Goal: Task Accomplishment & Management: Use online tool/utility

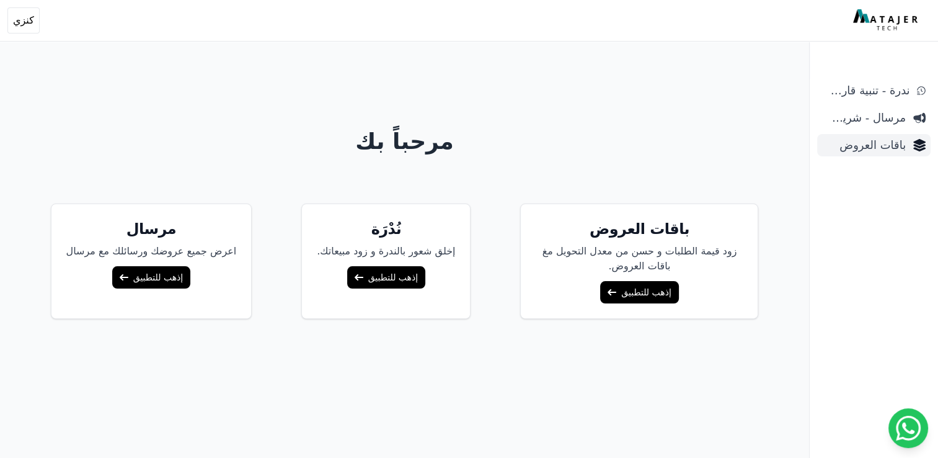
click at [862, 145] on span "باقات العروض" at bounding box center [865, 144] width 84 height 17
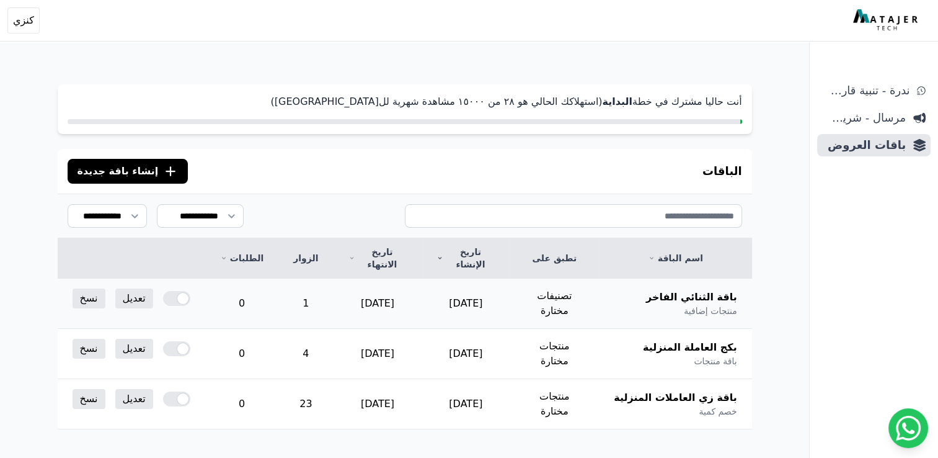
click at [706, 290] on span "باقة الثنائي الفاخر" at bounding box center [691, 297] width 91 height 15
click at [139, 288] on link "تعديل" at bounding box center [134, 298] width 38 height 20
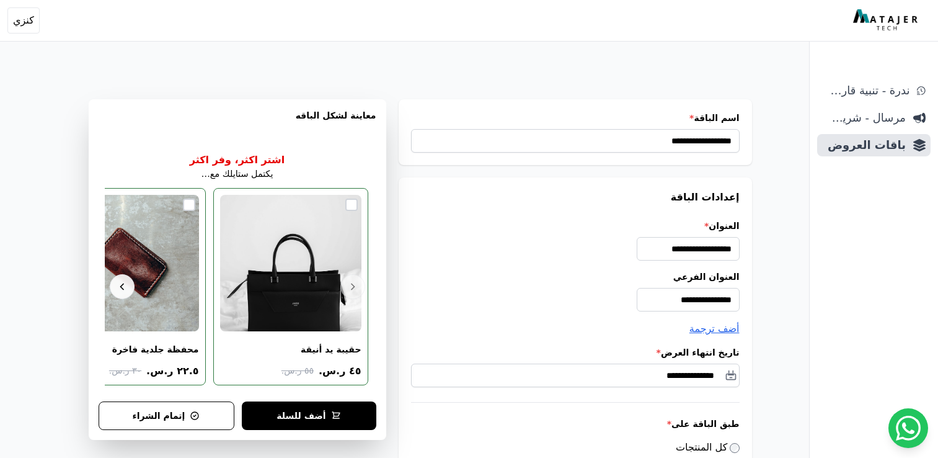
select select "**********"
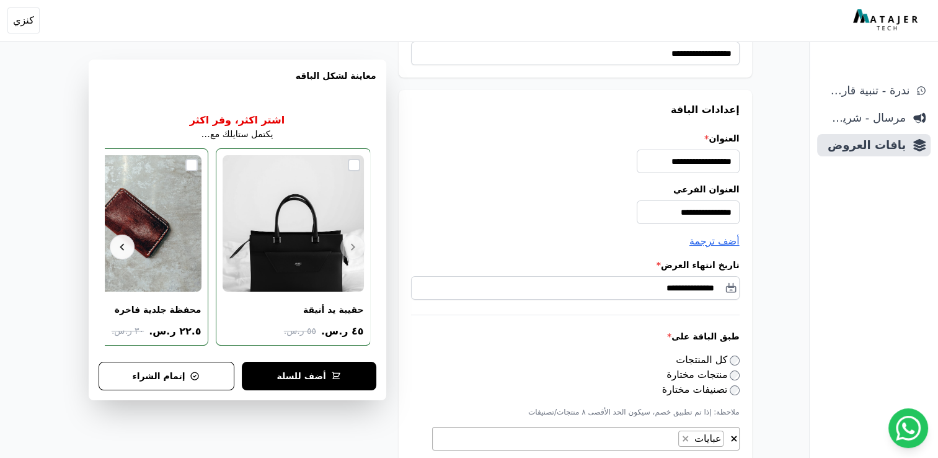
scroll to position [310, 0]
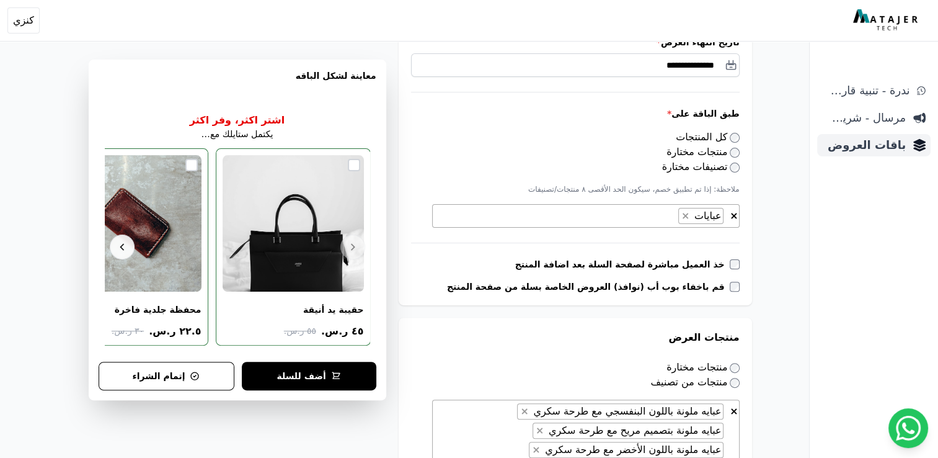
click at [868, 135] on link "باقات العروض" at bounding box center [875, 145] width 114 height 22
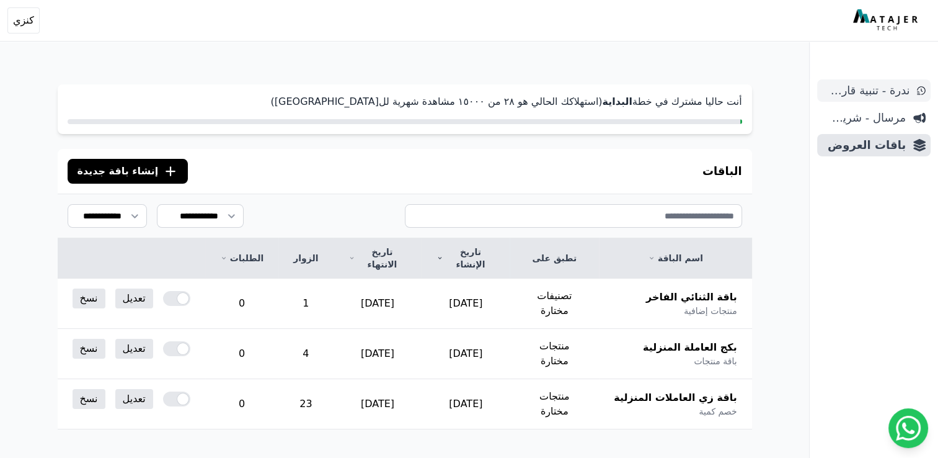
click at [886, 95] on span "ندرة - تنبية قارب علي النفاذ" at bounding box center [866, 90] width 87 height 17
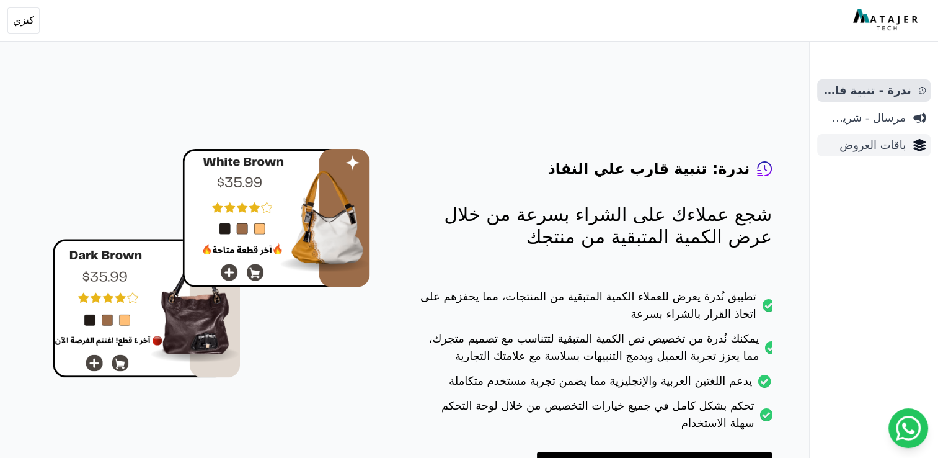
click at [888, 147] on span "باقات العروض" at bounding box center [865, 144] width 84 height 17
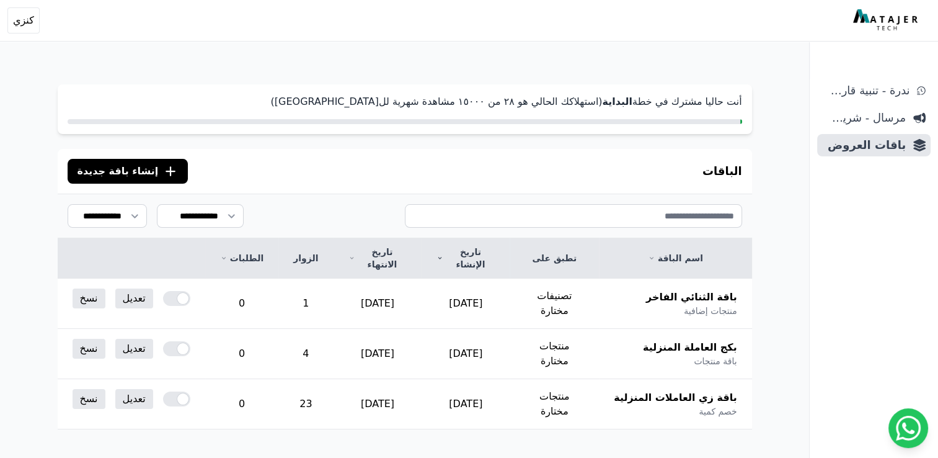
click at [130, 167] on span "إنشاء باقة جديدة" at bounding box center [118, 171] width 81 height 15
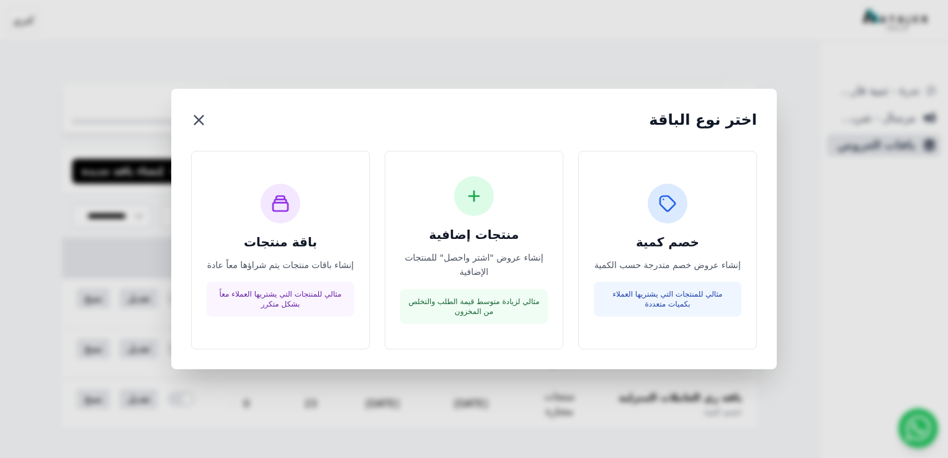
click at [200, 115] on button "×" at bounding box center [199, 120] width 16 height 22
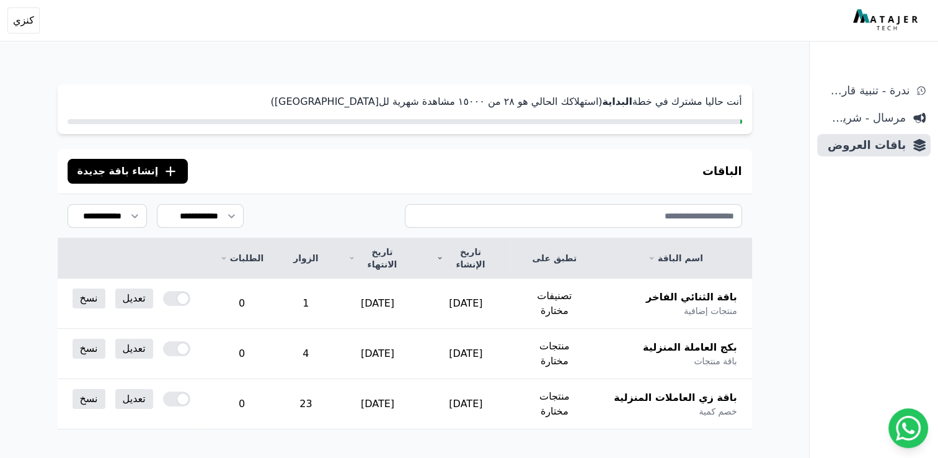
click at [158, 179] on button ".cls-1{fill:none;stroke:#fff;stroke-linecap:round;stroke-linejoin:round;stroke-…" at bounding box center [128, 171] width 121 height 25
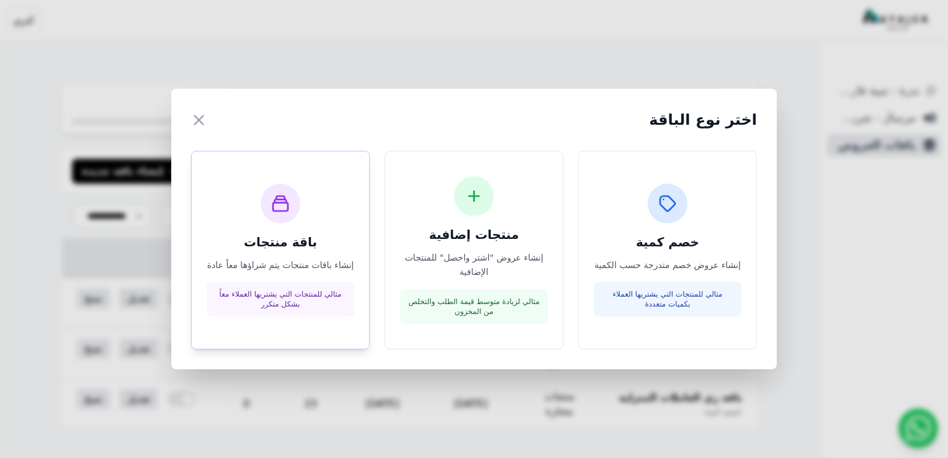
click at [277, 248] on h3 "باقة منتجات" at bounding box center [281, 241] width 148 height 17
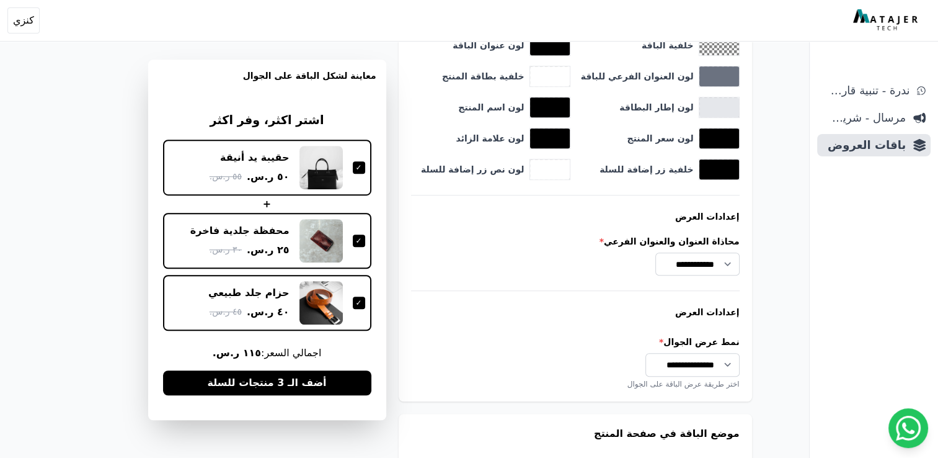
scroll to position [1017, 0]
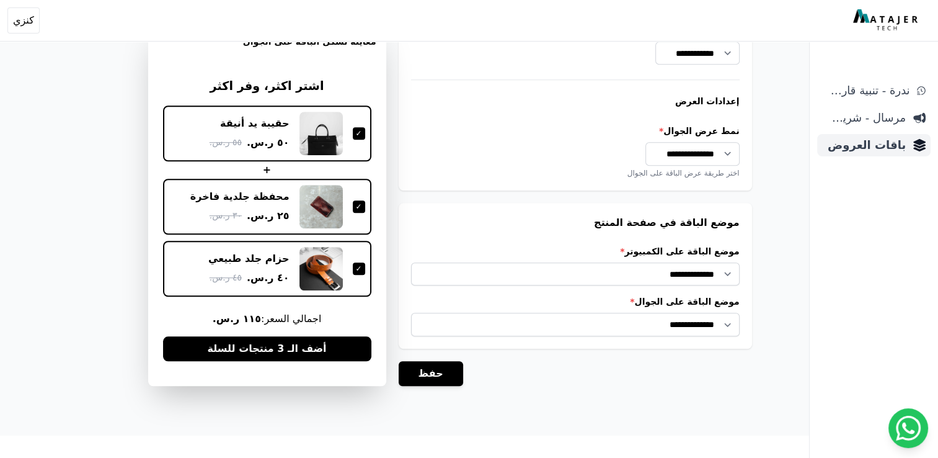
click at [839, 153] on span "باقات العروض" at bounding box center [865, 144] width 84 height 17
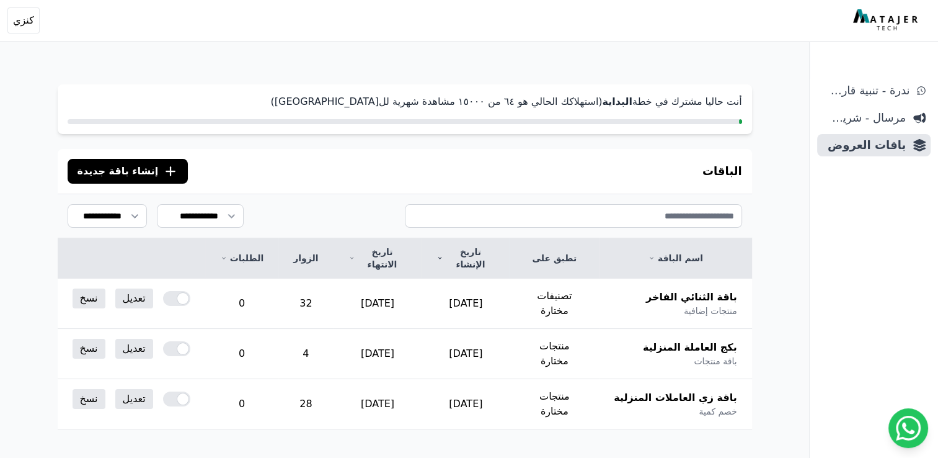
click at [163, 171] on icon ".cls-1{fill:none;stroke:#fff;stroke-linecap:round;stroke-linejoin:round;stroke-…" at bounding box center [170, 171] width 15 height 15
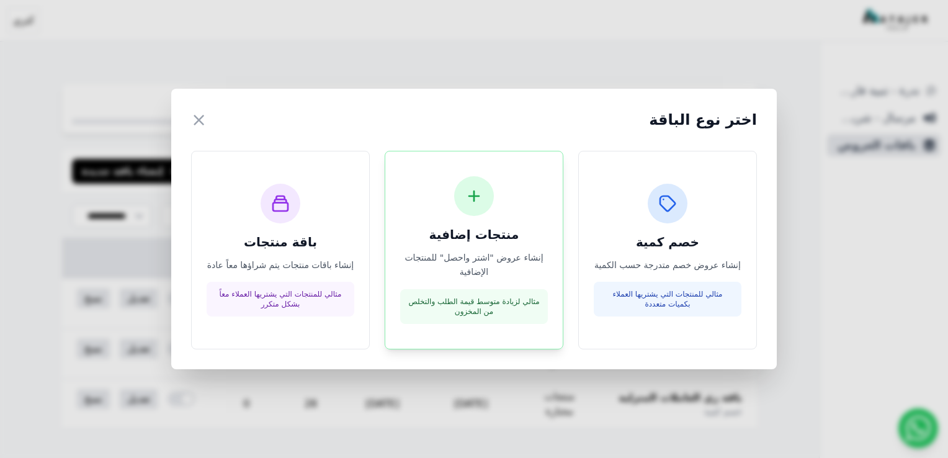
click at [454, 218] on div "منتجات إضافية إنشاء عروض "اشتر واحصل" للمنتجات الإضافية مثالي لزيادة متوسط قيمة…" at bounding box center [474, 250] width 148 height 148
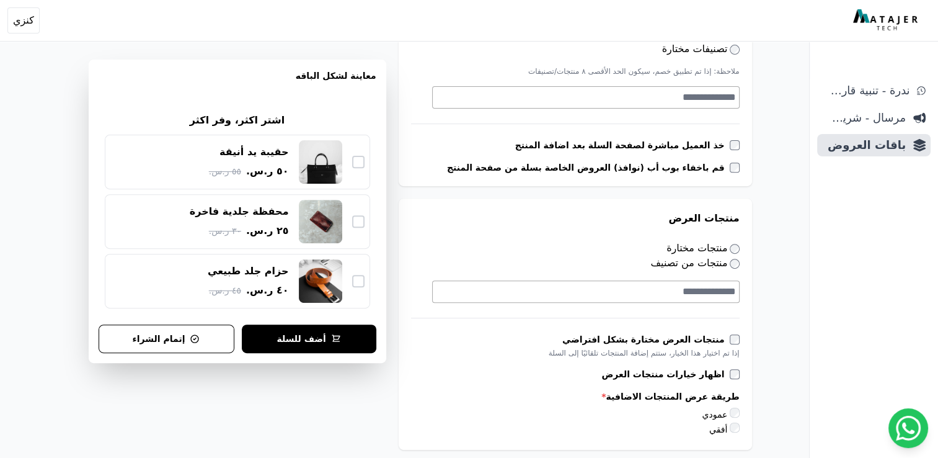
scroll to position [434, 0]
